Goal: Check status: Check status

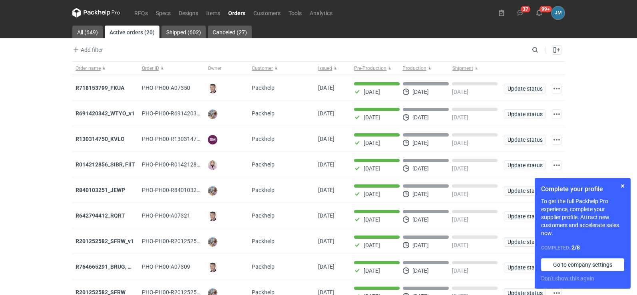
click at [91, 14] on icon at bounding box center [96, 13] width 48 height 10
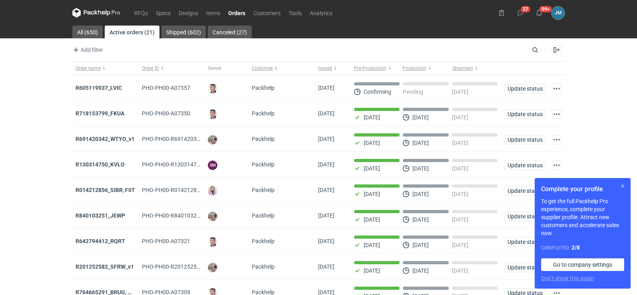
click at [624, 186] on button "button" at bounding box center [623, 187] width 10 height 10
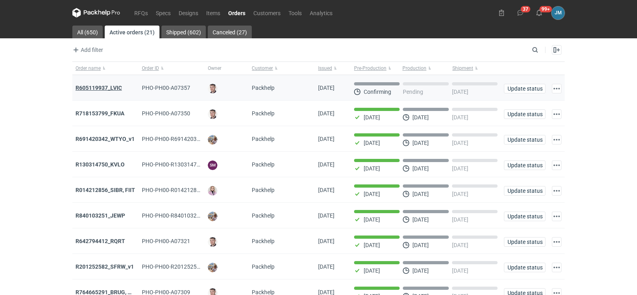
click at [108, 88] on strong "R605119937_LVIC" at bounding box center [99, 88] width 46 height 6
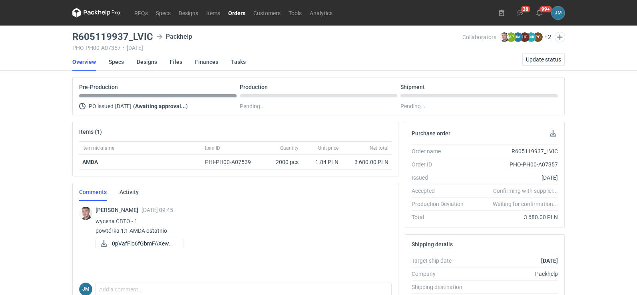
click at [101, 8] on icon at bounding box center [96, 13] width 48 height 10
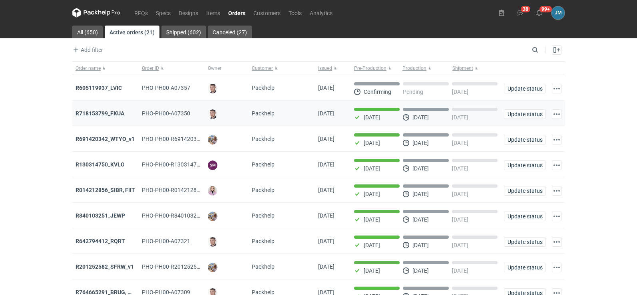
click at [91, 116] on strong "R718153799_FKUA" at bounding box center [100, 113] width 49 height 6
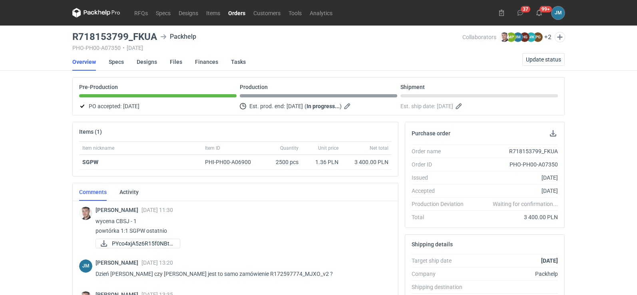
click at [90, 8] on icon at bounding box center [96, 13] width 48 height 10
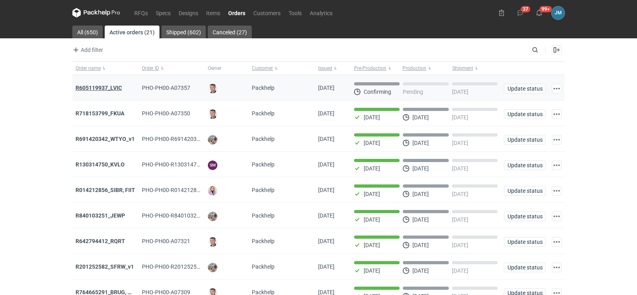
click at [103, 87] on strong "R605119937_LVIC" at bounding box center [99, 88] width 46 height 6
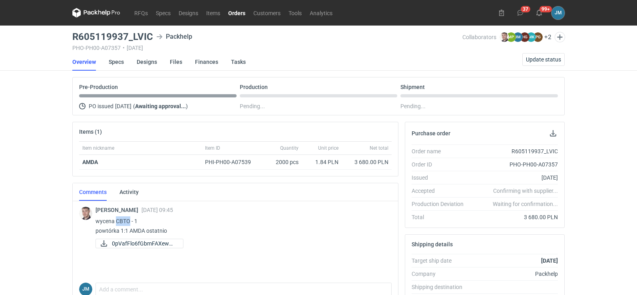
drag, startPoint x: 130, startPoint y: 220, endPoint x: 116, endPoint y: 219, distance: 13.7
click at [116, 219] on p "wycena CBTO - 1 powtórka 1:1 AMDA ostatnio" at bounding box center [241, 226] width 290 height 19
copy p "CBTO"
click at [140, 11] on link "RFQs" at bounding box center [141, 13] width 22 height 10
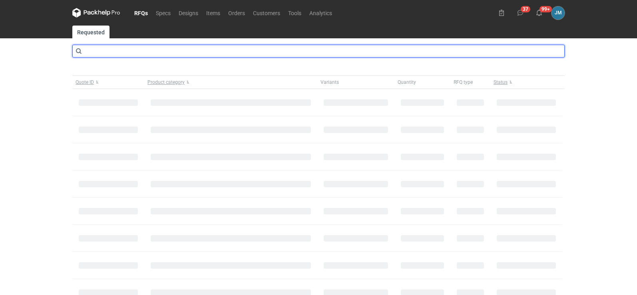
click at [130, 57] on input "text" at bounding box center [318, 51] width 493 height 13
type input "CBTO"
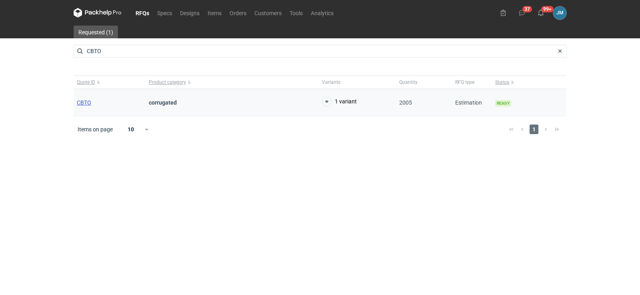
click at [85, 101] on span "CBTO" at bounding box center [84, 103] width 14 height 6
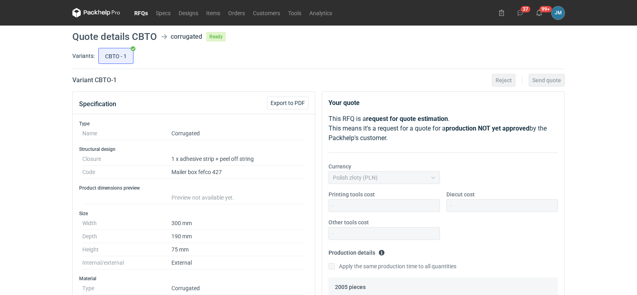
click at [101, 14] on icon at bounding box center [99, 12] width 3 height 5
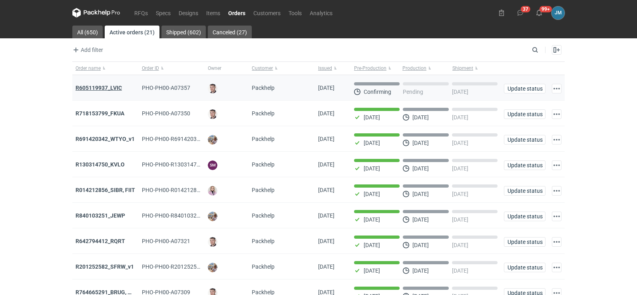
click at [100, 86] on strong "R605119937_LVIC" at bounding box center [99, 88] width 46 height 6
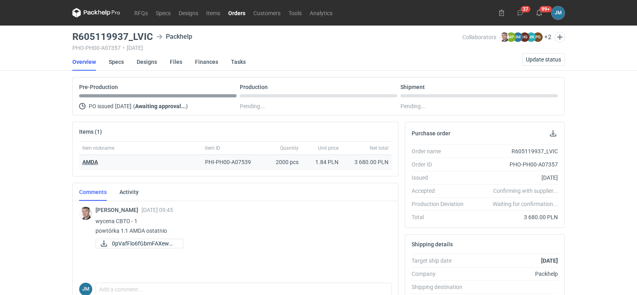
click at [84, 161] on strong "AMDA" at bounding box center [90, 162] width 16 height 6
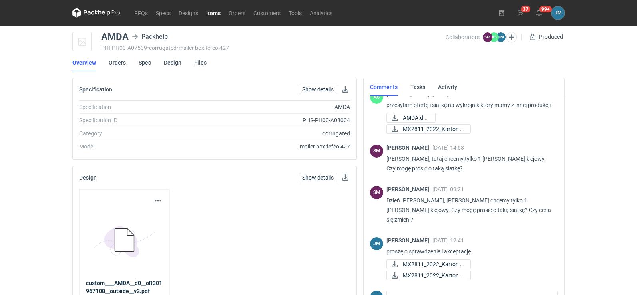
scroll to position [46, 0]
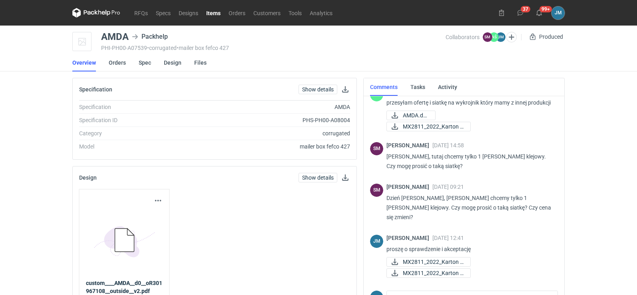
click at [82, 11] on icon at bounding box center [96, 13] width 48 height 10
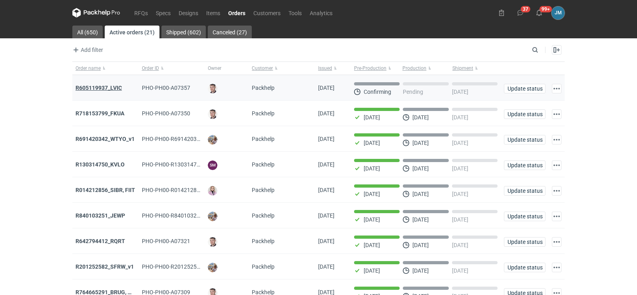
click at [82, 87] on strong "R605119937_LVIC" at bounding box center [99, 88] width 46 height 6
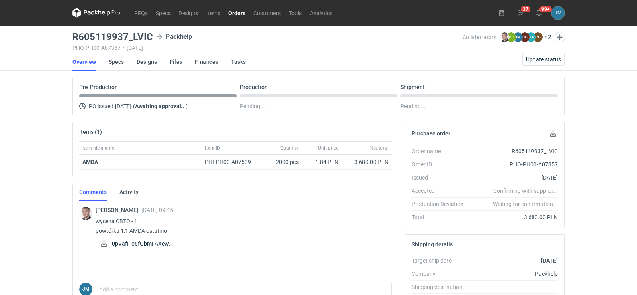
scroll to position [160, 0]
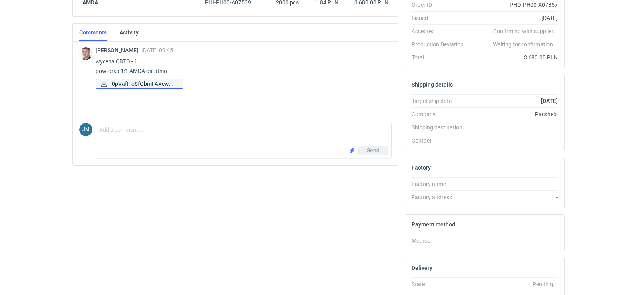
click at [141, 86] on span "0pVafFlo6fGbmFAXewmj..." at bounding box center [144, 84] width 65 height 9
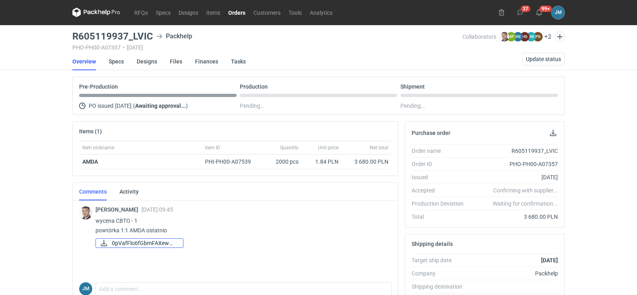
scroll to position [0, 0]
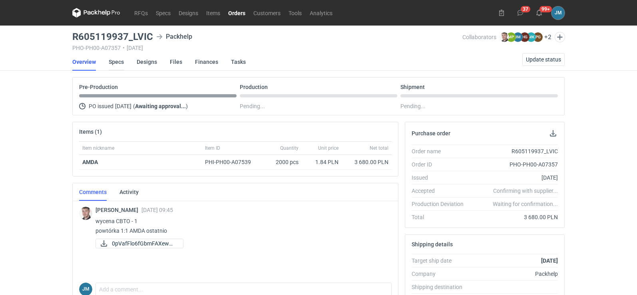
click at [117, 63] on link "Specs" at bounding box center [116, 62] width 15 height 18
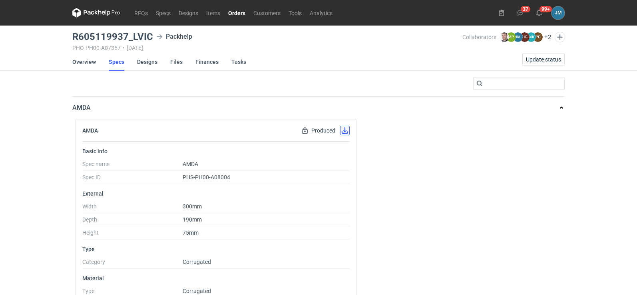
click at [345, 132] on button "button" at bounding box center [345, 131] width 10 height 10
click at [140, 64] on link "Designs" at bounding box center [147, 62] width 20 height 18
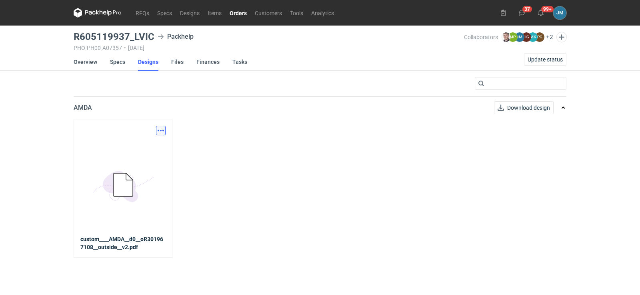
click at [160, 132] on button "button" at bounding box center [161, 131] width 10 height 10
click at [147, 149] on link "Download design part" at bounding box center [126, 148] width 74 height 13
click at [202, 63] on link "Finances" at bounding box center [207, 62] width 23 height 18
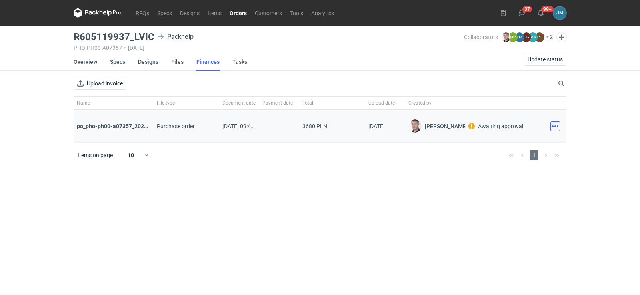
click at [555, 127] on button "button" at bounding box center [555, 127] width 10 height 10
click at [524, 140] on button "Download" at bounding box center [520, 144] width 74 height 13
click at [96, 12] on icon at bounding box center [97, 12] width 3 height 5
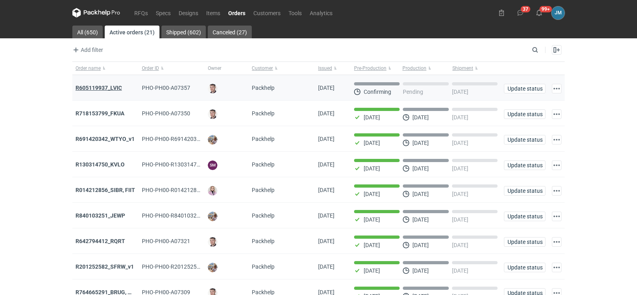
click at [90, 87] on strong "R605119937_LVIC" at bounding box center [99, 88] width 46 height 6
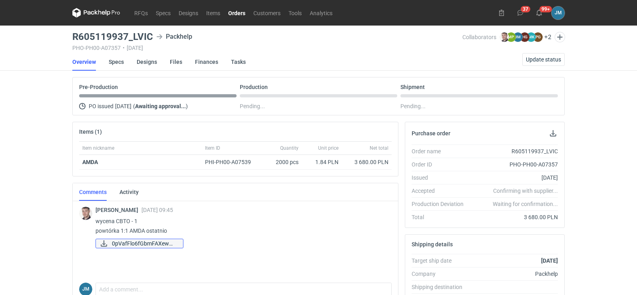
click at [128, 241] on span "0pVafFlo6fGbmFAXewmj..." at bounding box center [144, 243] width 65 height 9
click at [546, 58] on span "Update status" at bounding box center [543, 60] width 35 height 6
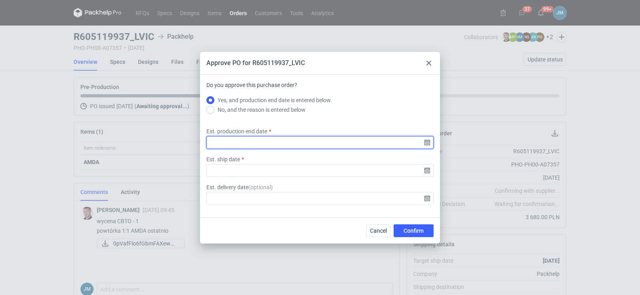
click at [429, 146] on input "Est. production end date" at bounding box center [319, 142] width 227 height 13
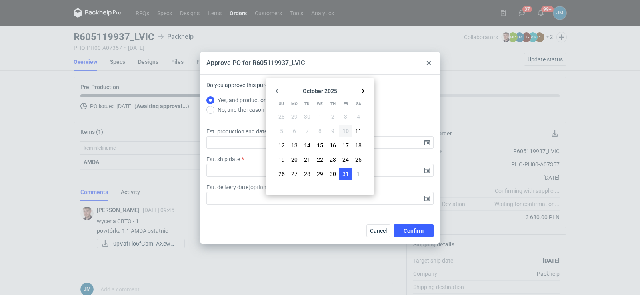
click at [344, 176] on span "31" at bounding box center [345, 174] width 6 height 8
type input "[DATE]"
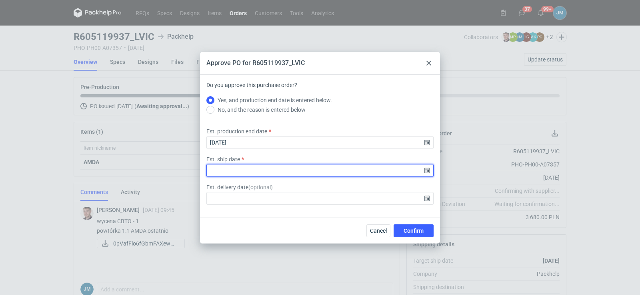
click at [426, 170] on input "Est. ship date" at bounding box center [319, 170] width 227 height 13
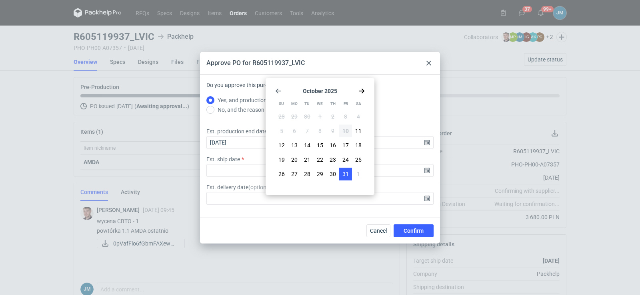
click at [341, 172] on button "31" at bounding box center [345, 174] width 13 height 13
type input "[DATE]"
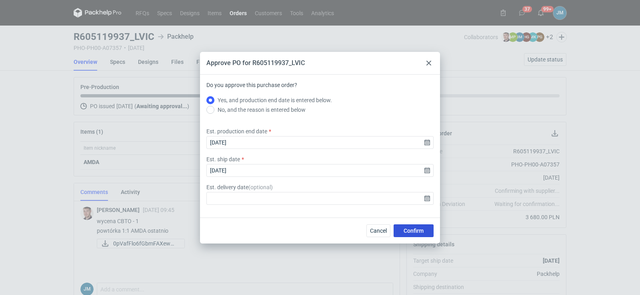
click at [419, 233] on span "Confirm" at bounding box center [413, 231] width 20 height 6
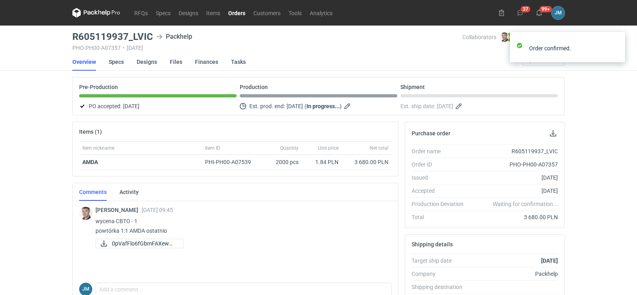
click at [1, 152] on div "RFQs Specs Designs Items Orders Customers Tools Analytics 37 99+ [PERSON_NAME] …" at bounding box center [318, 147] width 637 height 295
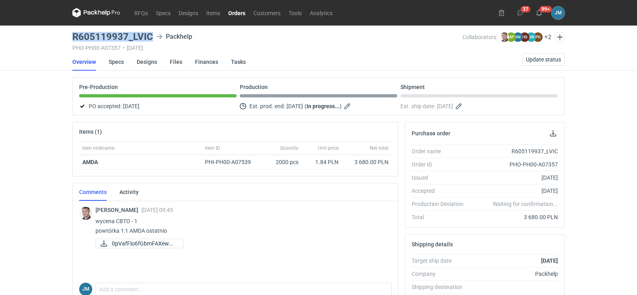
drag, startPoint x: 150, startPoint y: 36, endPoint x: 75, endPoint y: 35, distance: 75.2
click at [75, 35] on h3 "R605119937_LVIC" at bounding box center [112, 37] width 81 height 10
copy h3 "R605119937_LVIC"
click at [7, 160] on div "RFQs Specs Designs Items Orders Customers Tools Analytics 37 99+ [PERSON_NAME] …" at bounding box center [318, 147] width 637 height 295
